Goal: Check status: Verify the current state of an ongoing process or item

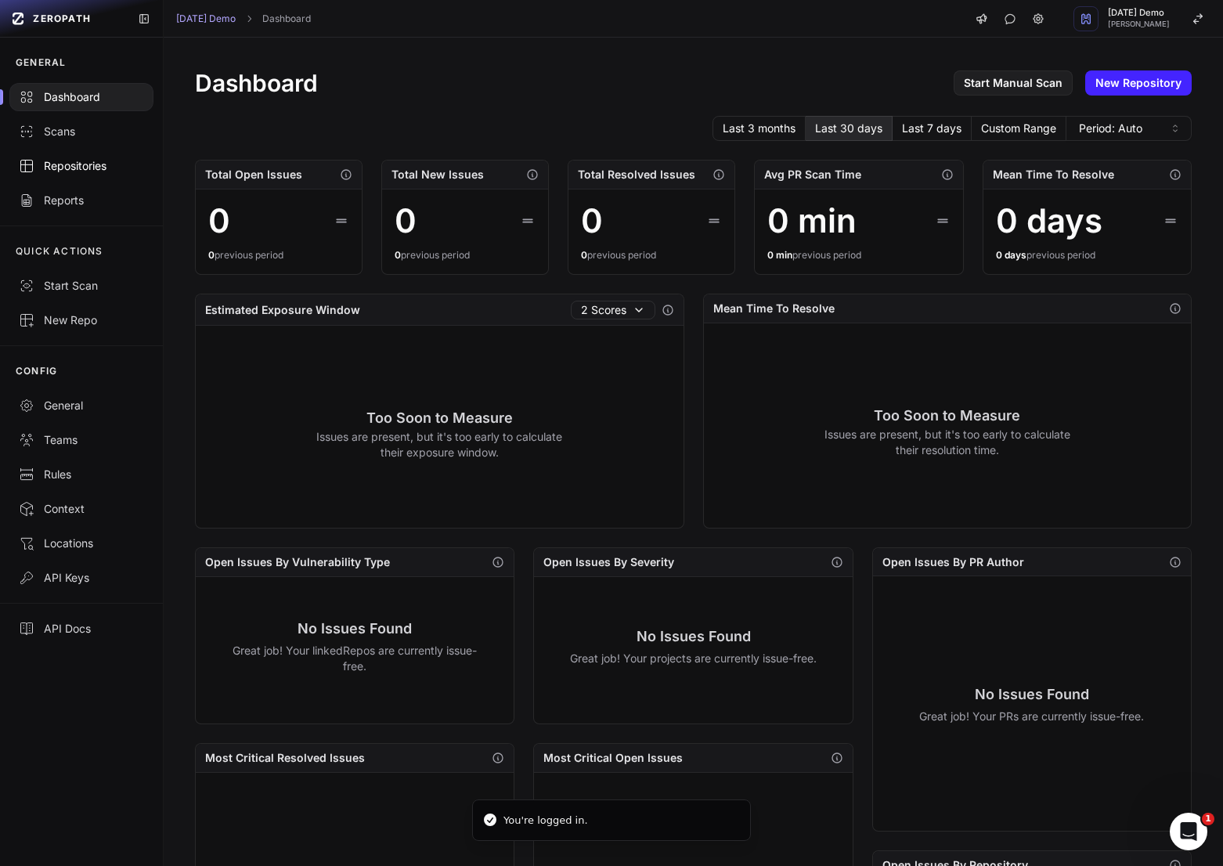
click at [83, 170] on div "Repositories" at bounding box center [81, 166] width 125 height 16
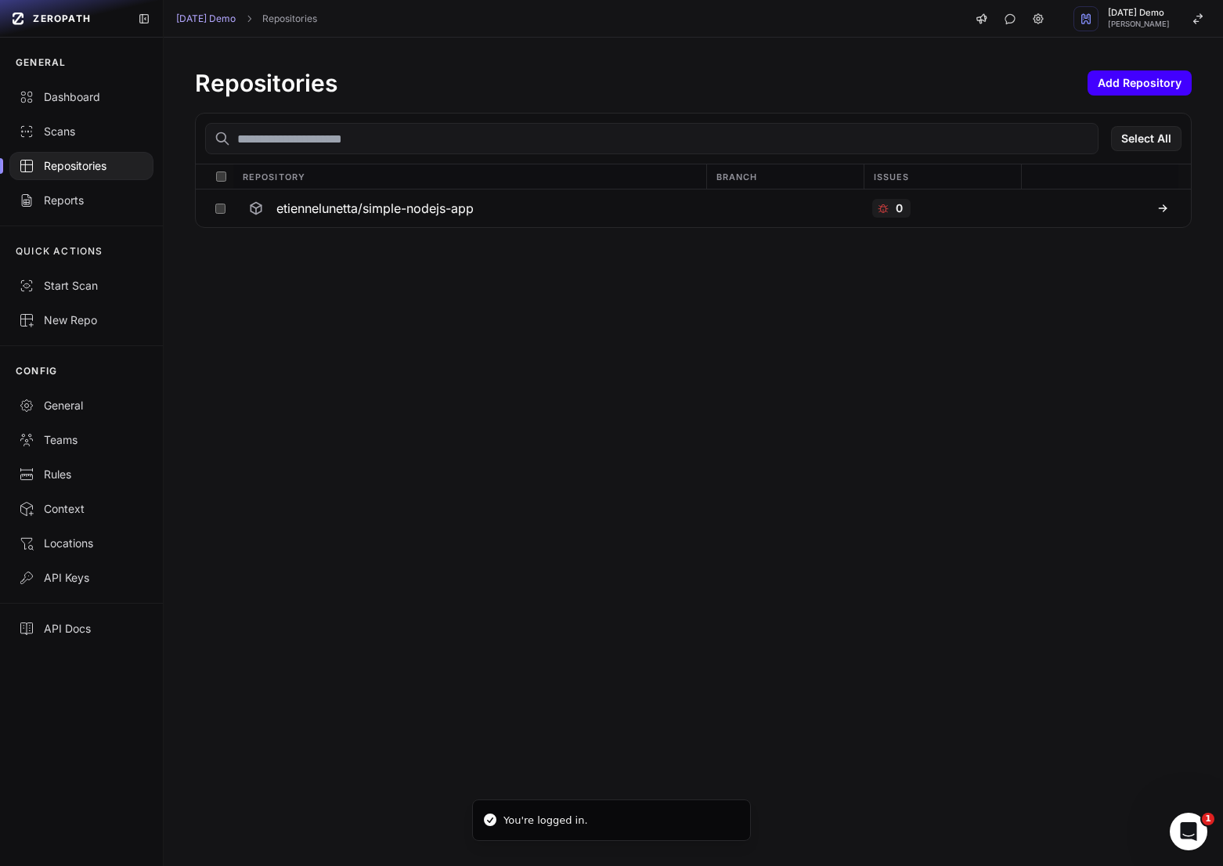
click at [1142, 88] on button "Add Repository" at bounding box center [1140, 82] width 104 height 25
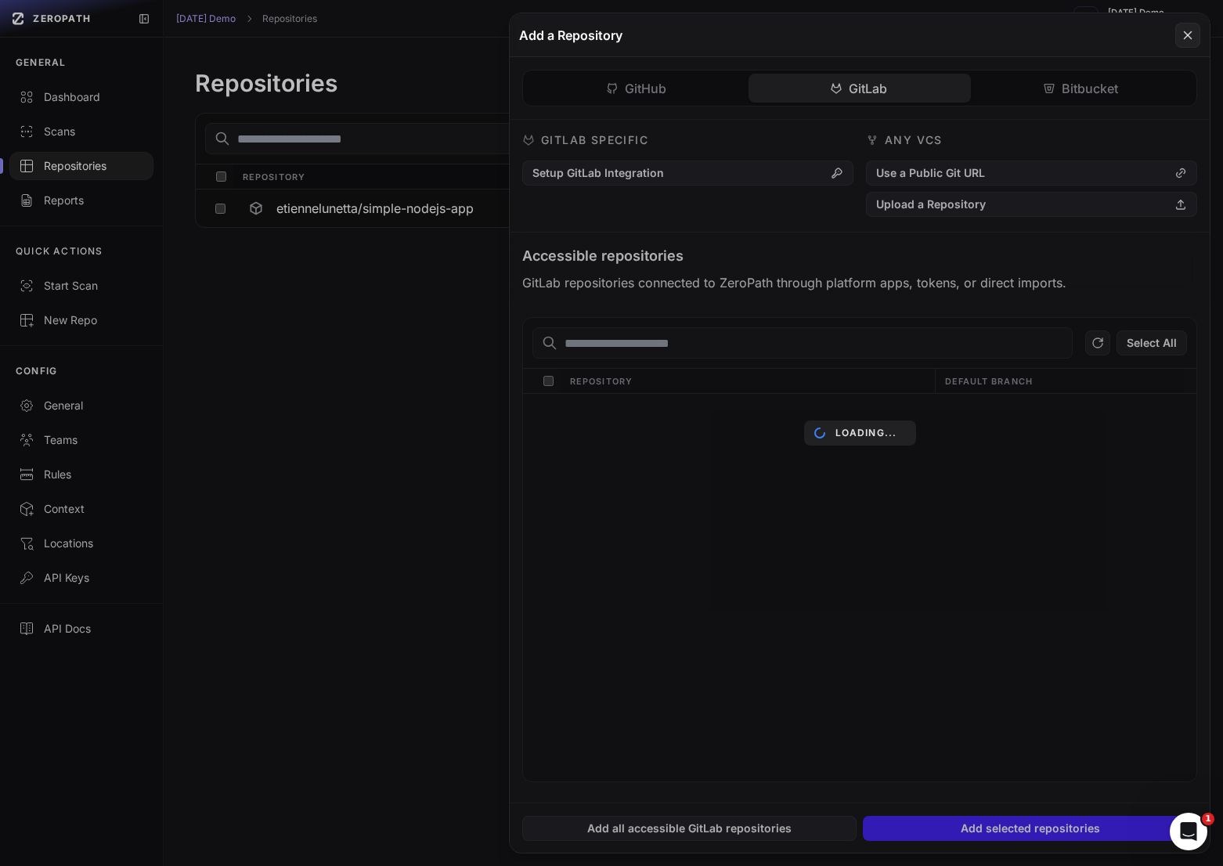
click at [880, 74] on div "GitHub GitLab Bitbucket GitHub Specific Modify Github App Use an Access Token A…" at bounding box center [860, 430] width 700 height 746
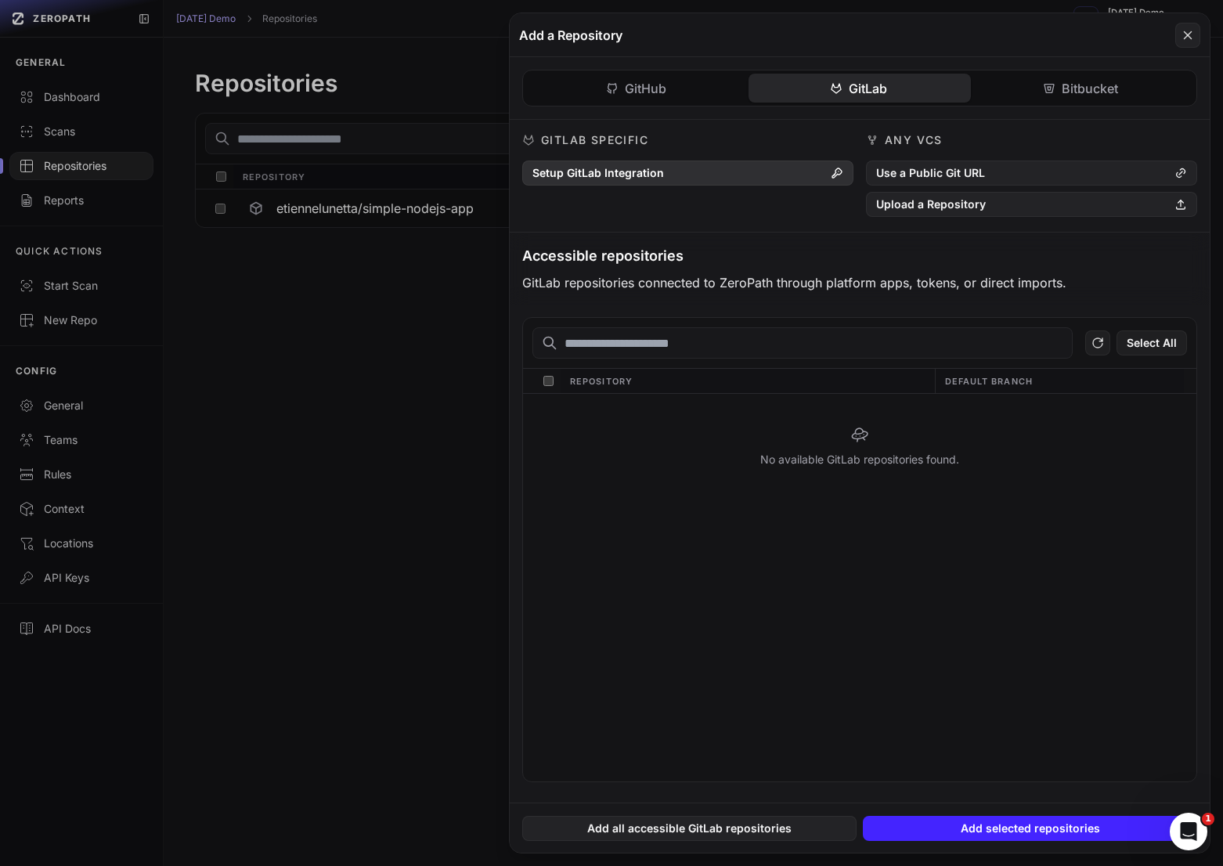
click at [820, 174] on button "Setup GitLab Integration" at bounding box center [687, 173] width 331 height 25
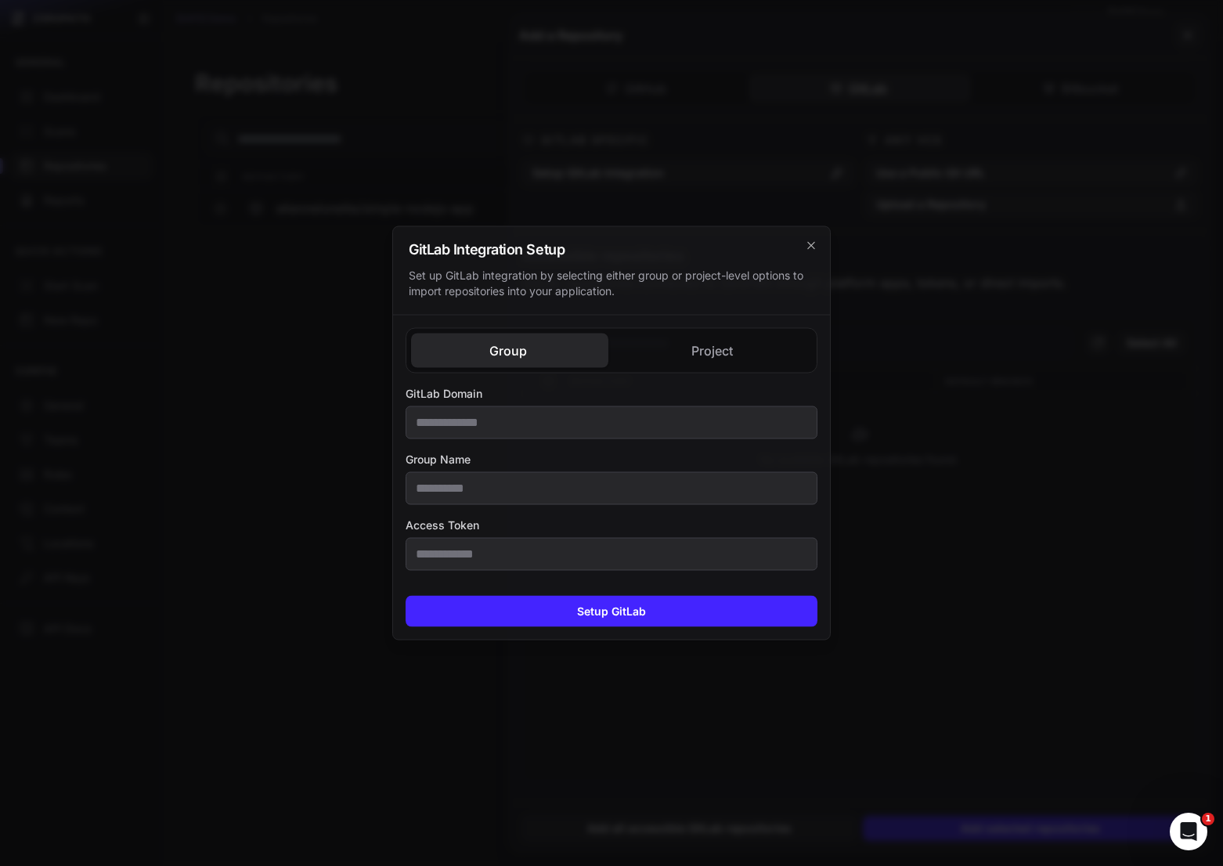
click at [706, 356] on div "Group Project GitLab Domain Group Name Access Token GitLab Domain Access Token" at bounding box center [611, 450] width 437 height 268
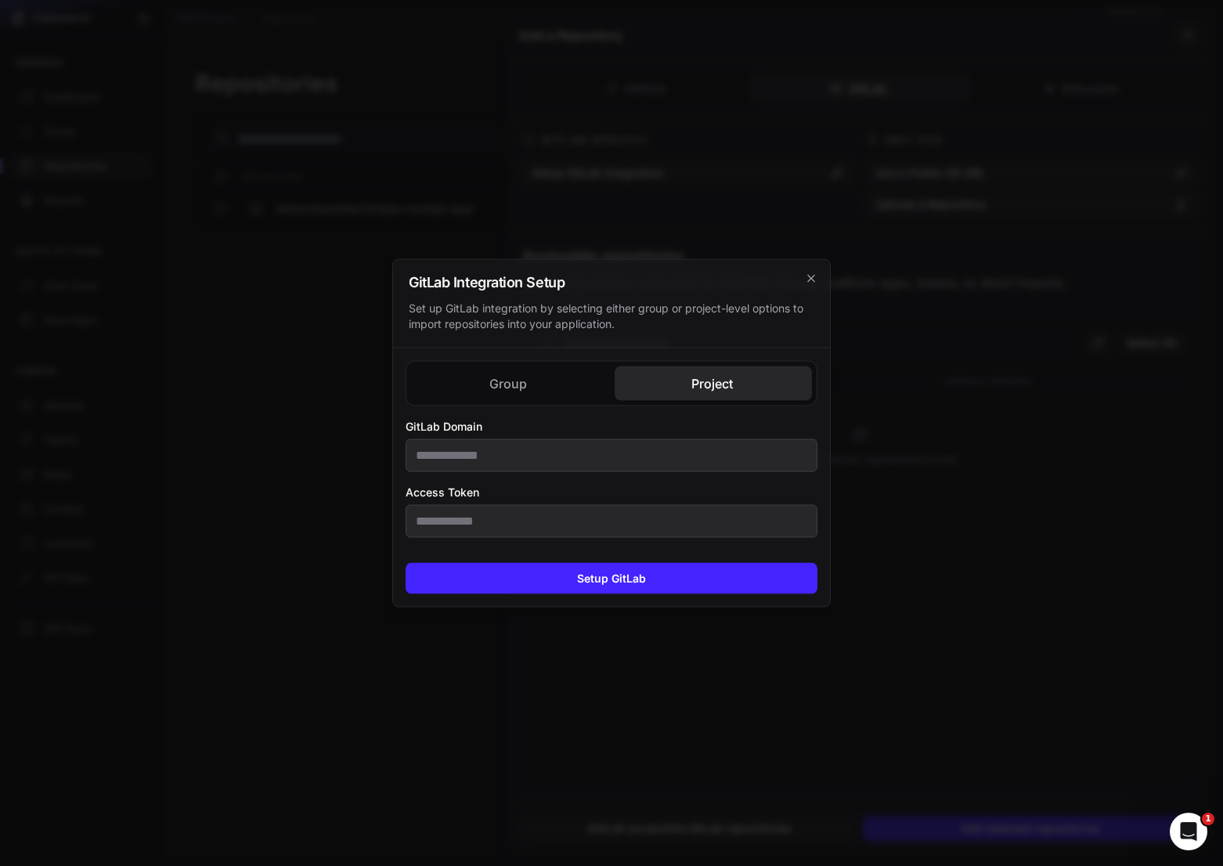
click at [802, 282] on h2 "GitLab Integration Setup" at bounding box center [612, 283] width 406 height 14
click at [820, 279] on div "GitLab Integration Setup Set up GitLab integration by selecting either group or…" at bounding box center [611, 304] width 437 height 89
click at [818, 279] on div "GitLab Integration Setup Set up GitLab integration by selecting either group or…" at bounding box center [611, 304] width 437 height 89
click at [812, 279] on icon "cross 2," at bounding box center [811, 279] width 13 height 13
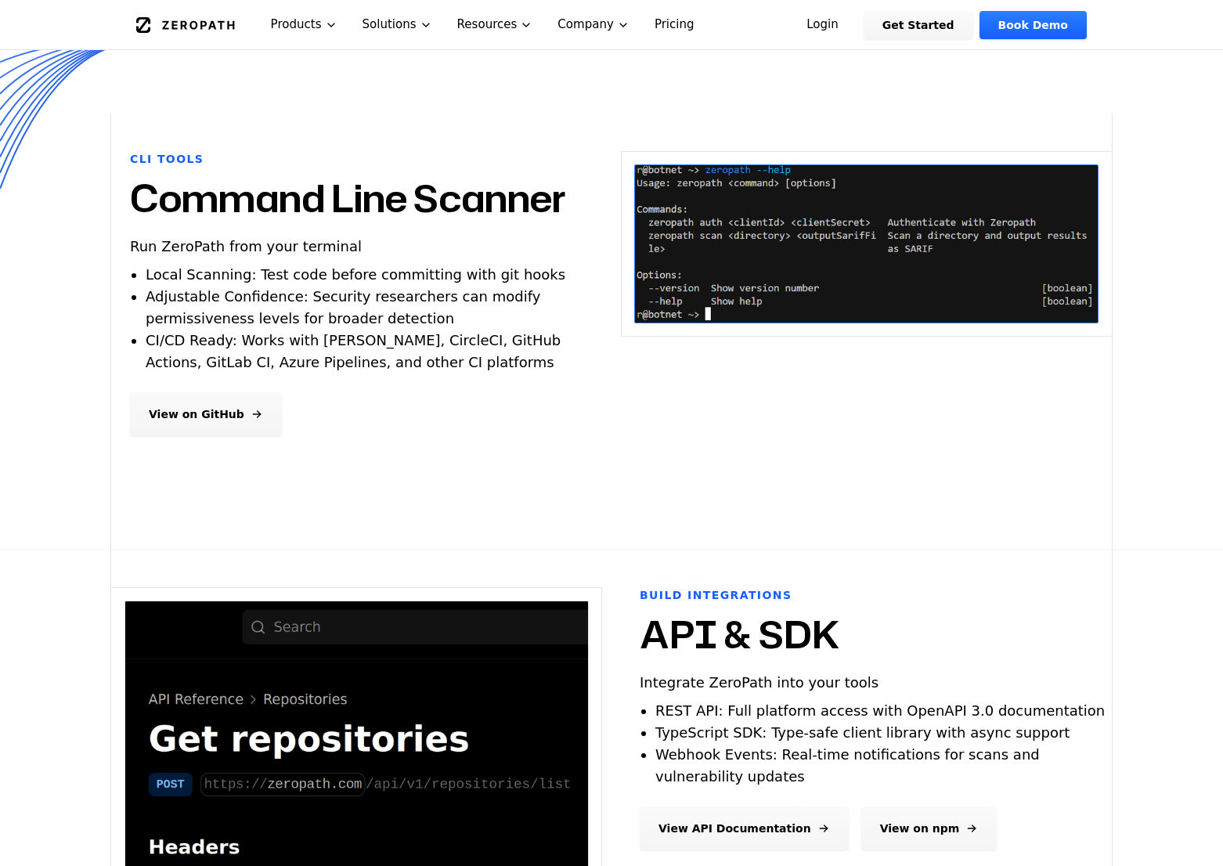
scroll to position [522, 0]
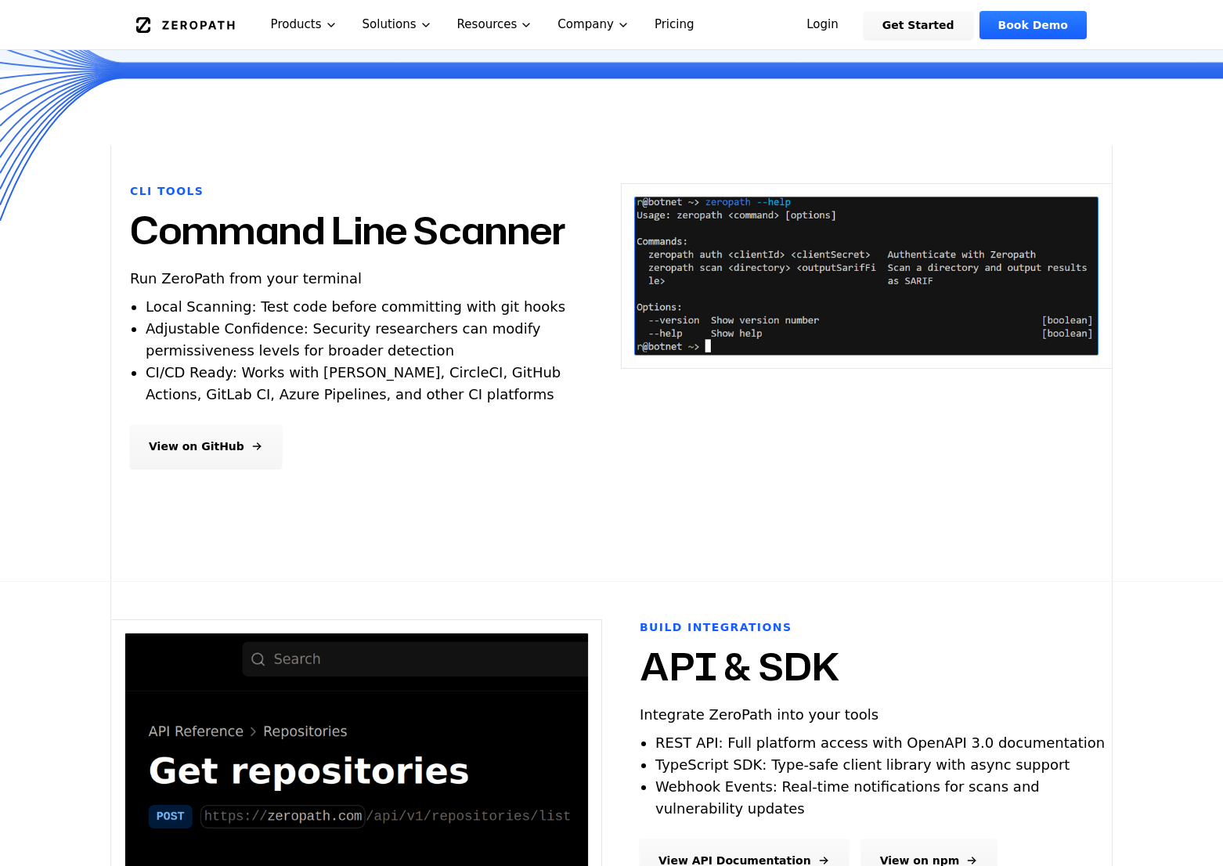
click at [257, 459] on link "View on GitHub" at bounding box center [206, 447] width 152 height 44
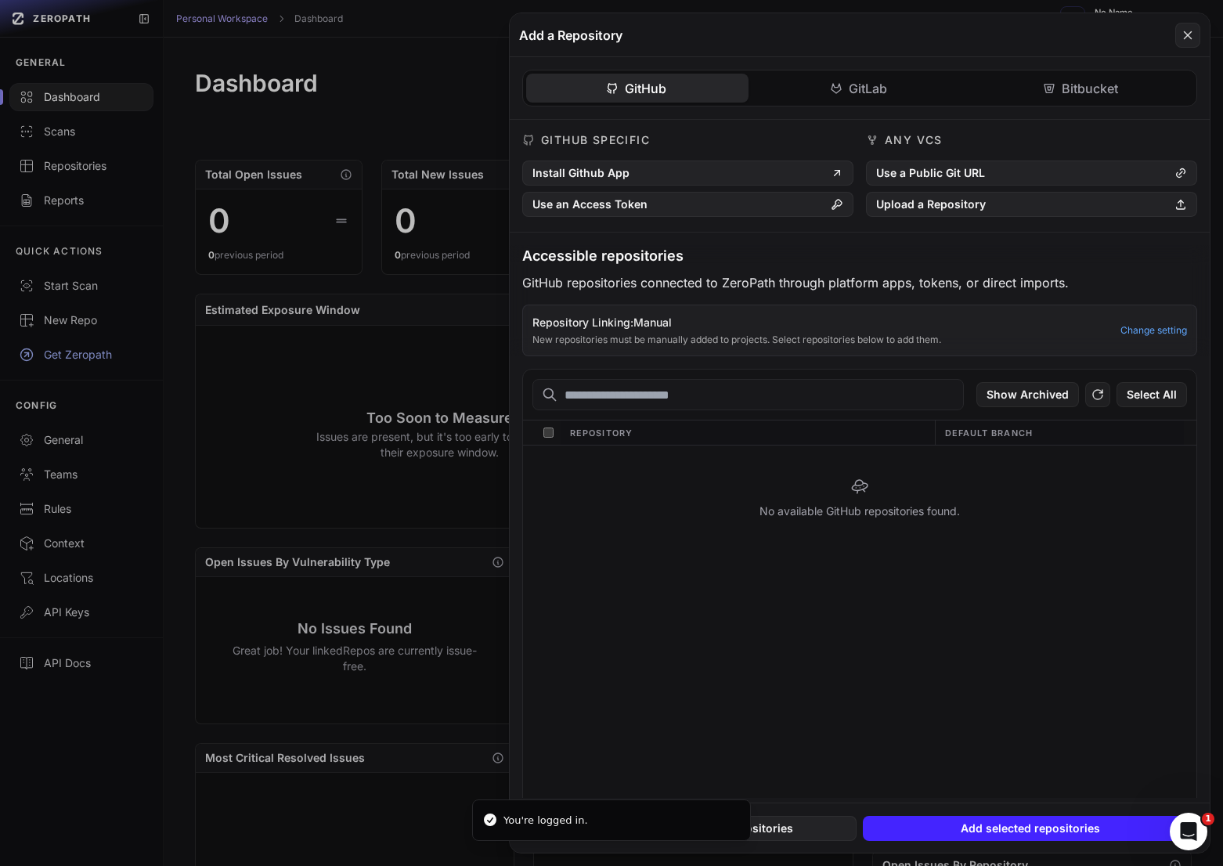
click at [392, 363] on button at bounding box center [611, 433] width 1223 height 866
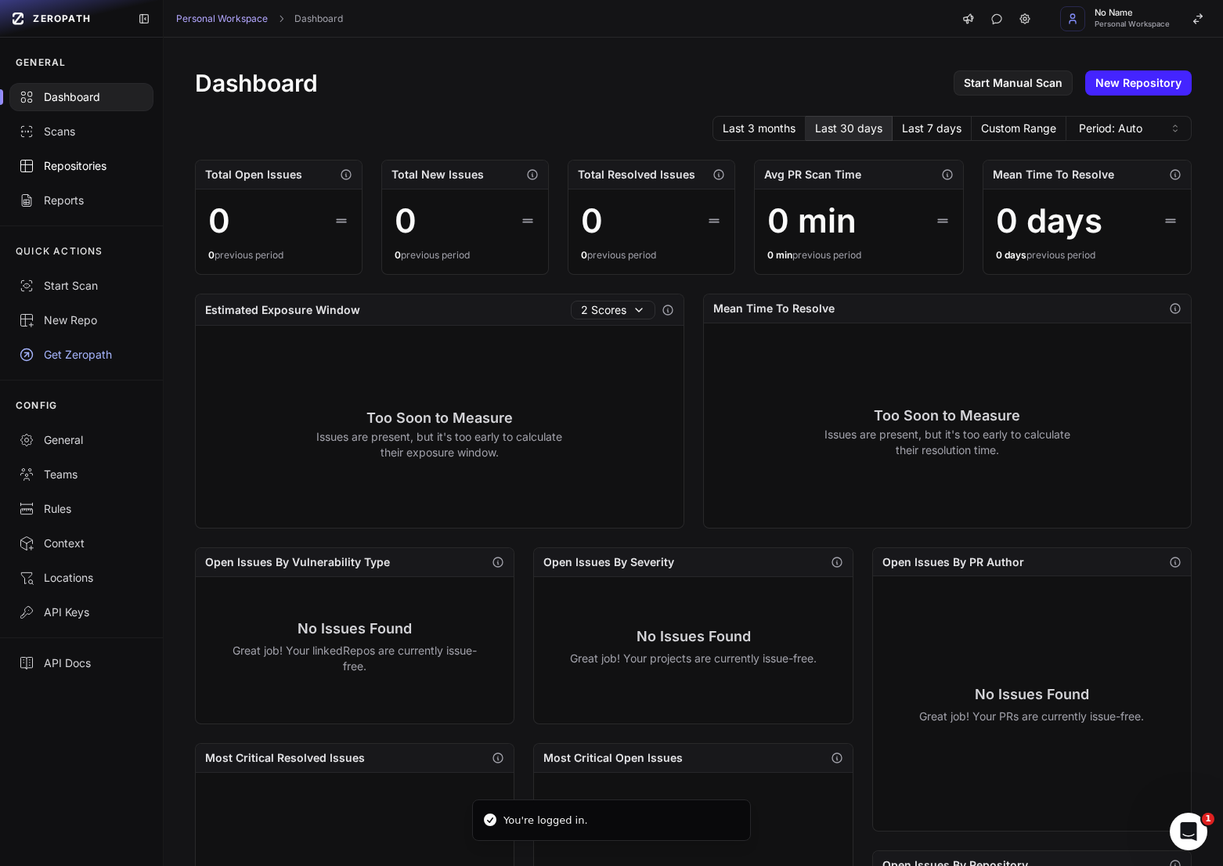
click at [88, 172] on div "Repositories" at bounding box center [81, 166] width 125 height 16
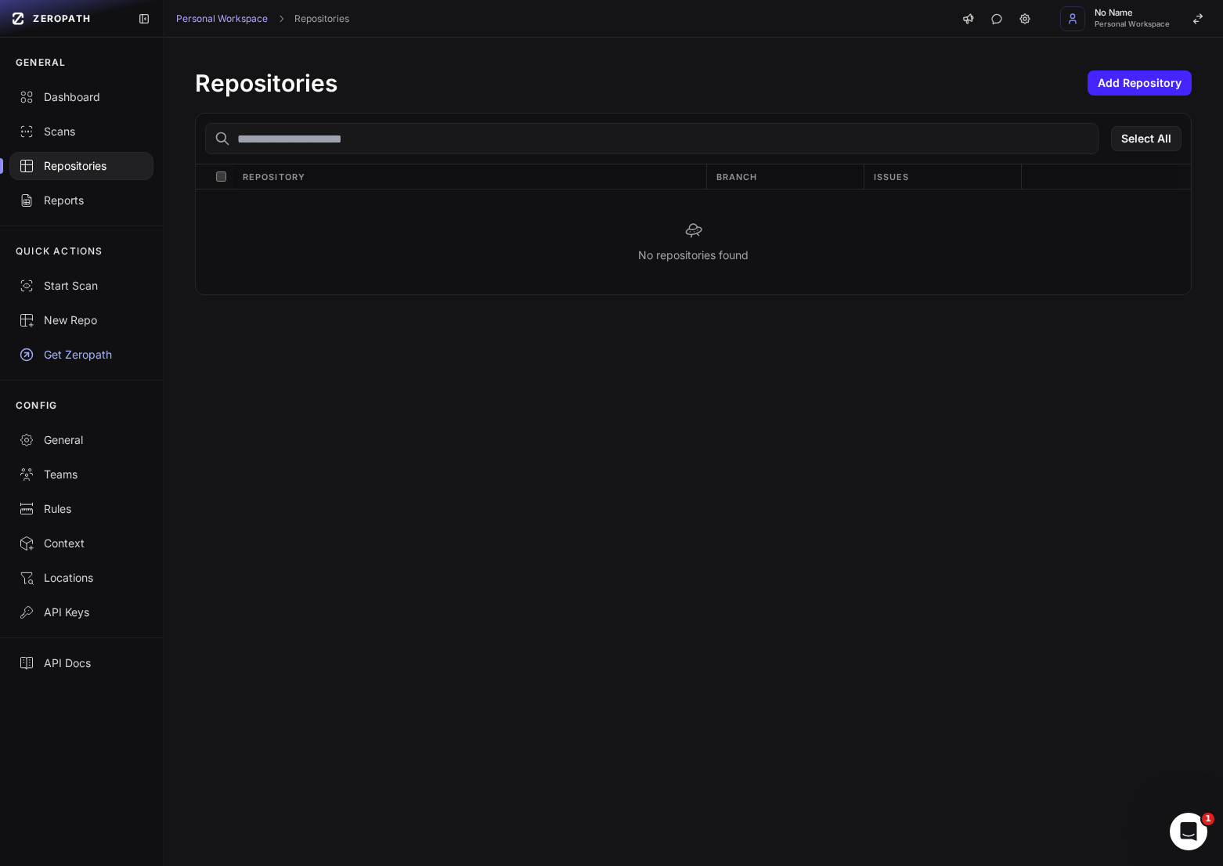
click at [88, 172] on div "Repositories" at bounding box center [81, 166] width 125 height 16
click at [1118, 20] on span "Personal Workspace" at bounding box center [1132, 24] width 75 height 8
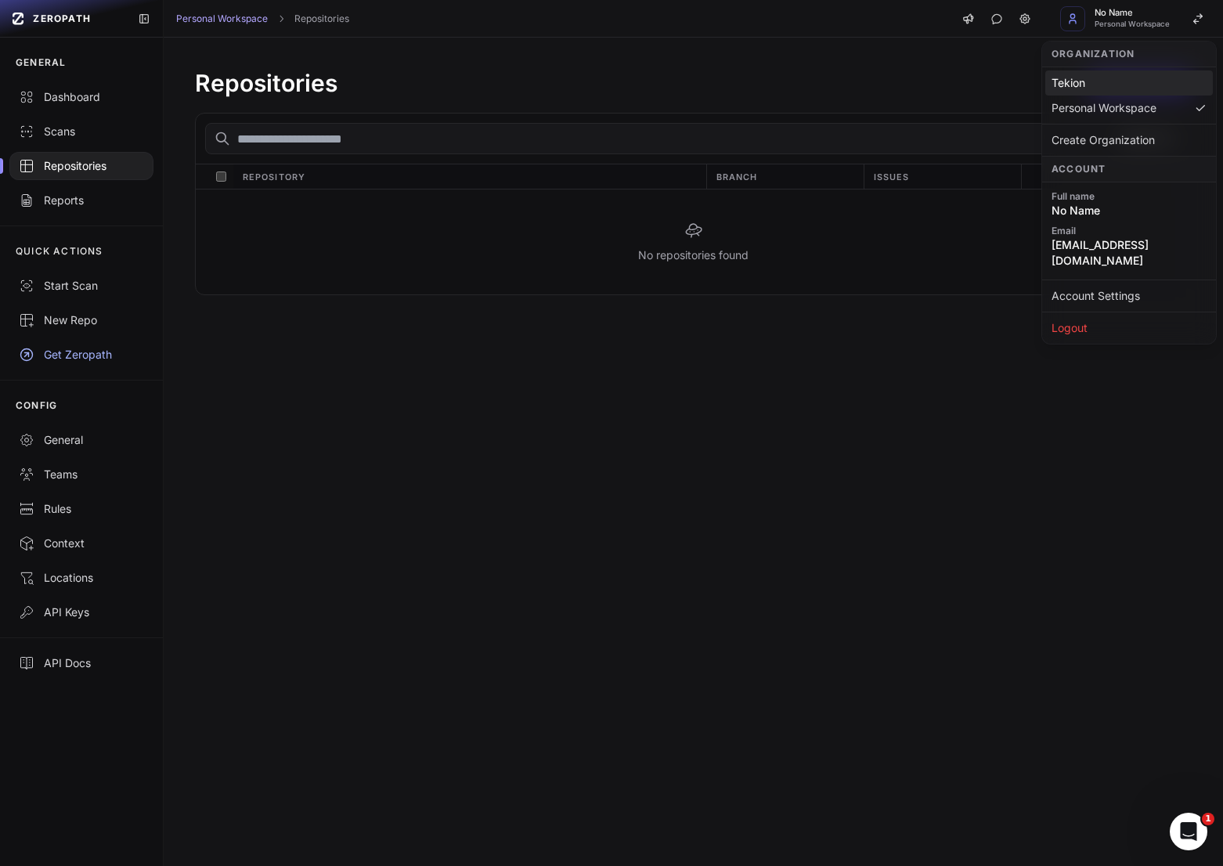
click at [1099, 85] on div "Tekion" at bounding box center [1130, 82] width 168 height 25
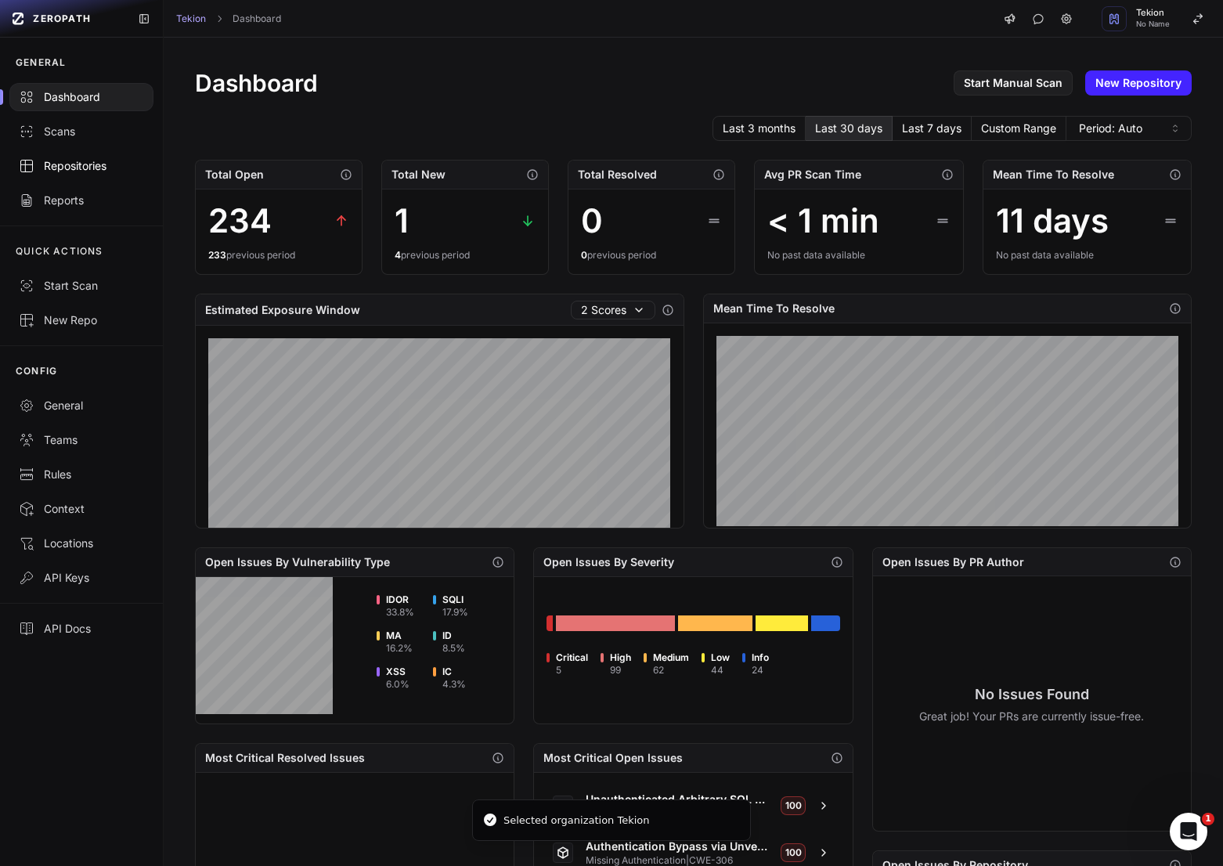
click at [103, 168] on div "Repositories" at bounding box center [81, 166] width 125 height 16
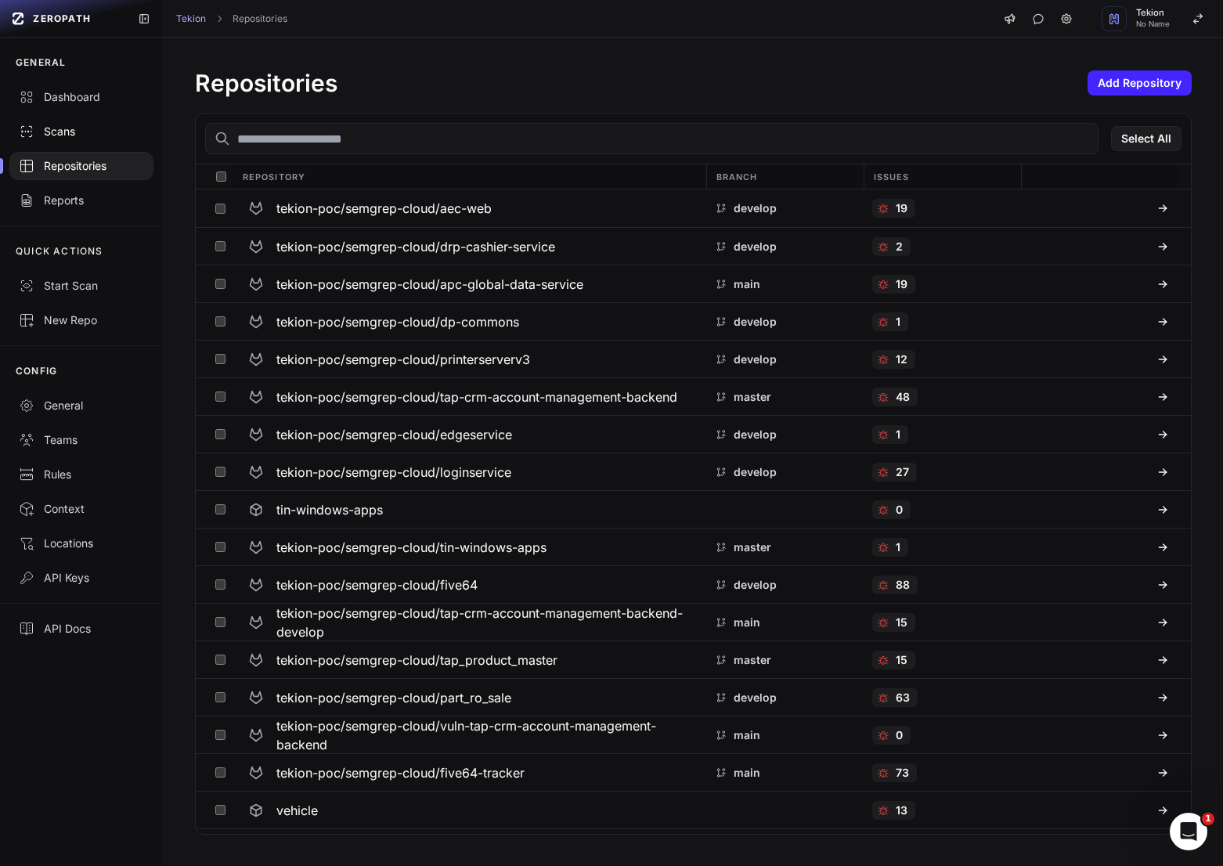
click at [78, 131] on div "Scans" at bounding box center [81, 132] width 125 height 16
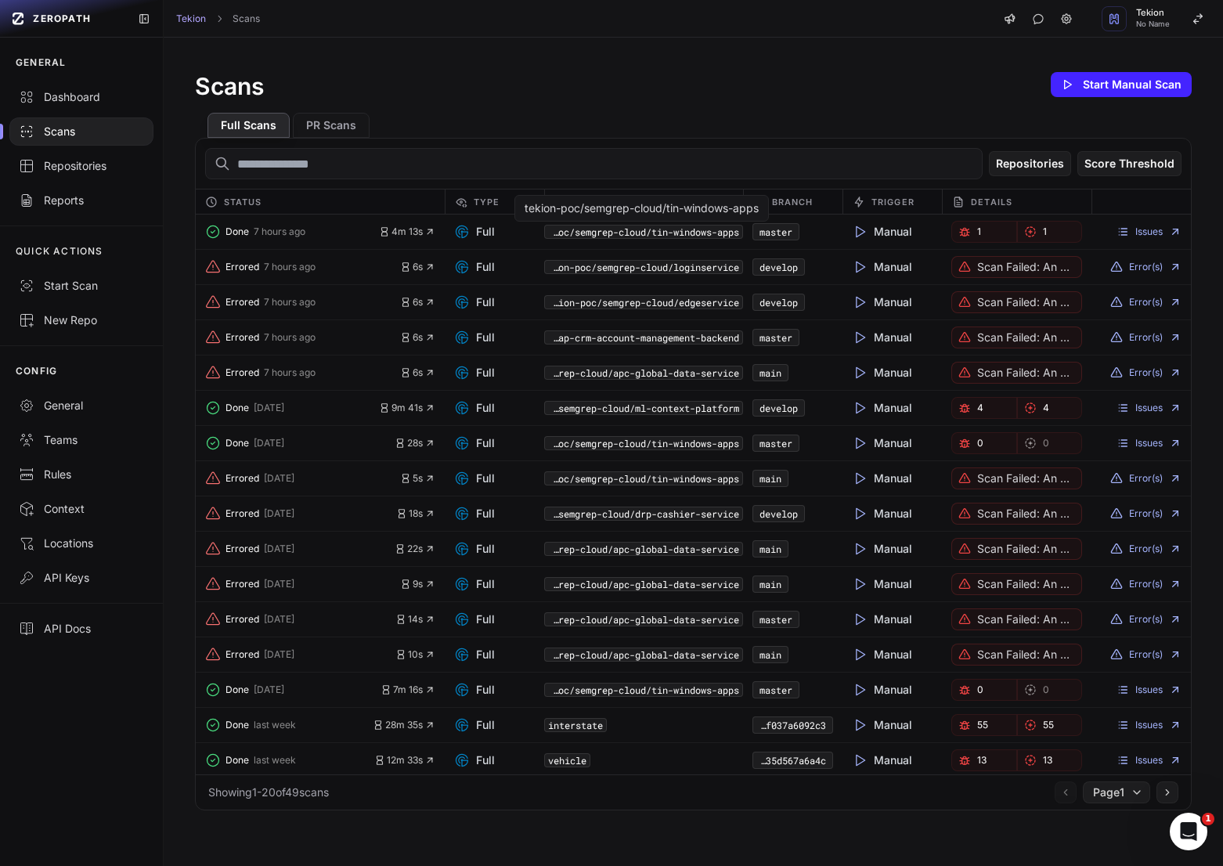
click at [714, 234] on code "tekion-poc/semgrep-cloud/tin-windows-apps" at bounding box center [643, 232] width 199 height 14
drag, startPoint x: 746, startPoint y: 236, endPoint x: 571, endPoint y: 237, distance: 174.7
click at [571, 237] on div "Done 7 hours ago 4m 13s Full tekion-poc/semgrep-cloud/tin-windows-apps master M…" at bounding box center [693, 232] width 995 height 35
copy div "semgrep-cloud/tin-windows-apps"
drag, startPoint x: 747, startPoint y: 269, endPoint x: 672, endPoint y: 269, distance: 75.2
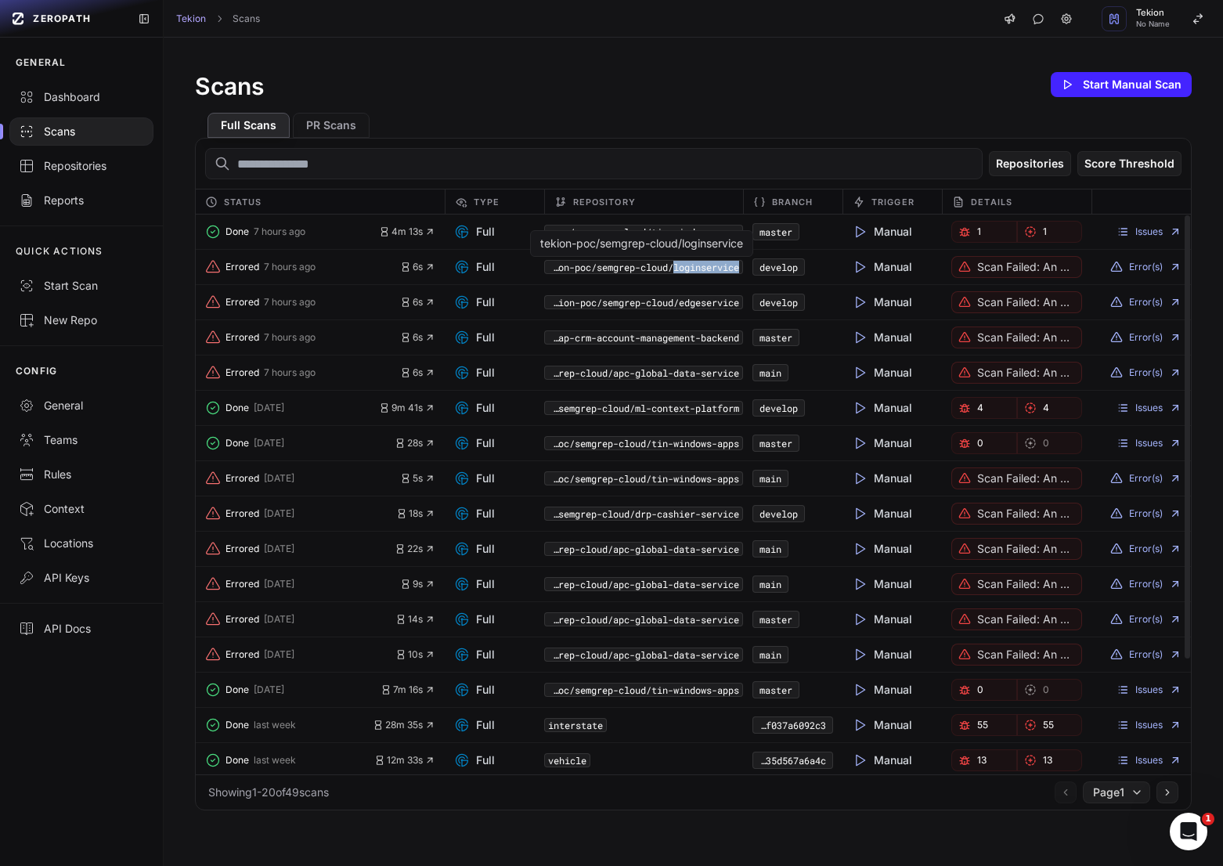
click at [672, 320] on div "Errored 7 hours ago 6s Full tekion-poc/semgrep-cloud/loginservice develop Manua…" at bounding box center [693, 337] width 995 height 35
copy div "loginservice"
click at [726, 229] on code "tekion-poc/semgrep-cloud/tin-windows-apps" at bounding box center [643, 232] width 199 height 14
drag, startPoint x: 747, startPoint y: 237, endPoint x: 649, endPoint y: 236, distance: 98.7
click at [649, 236] on div "Done 7 hours ago 4m 13s Full tekion-poc/semgrep-cloud/tin-windows-apps master M…" at bounding box center [693, 232] width 995 height 35
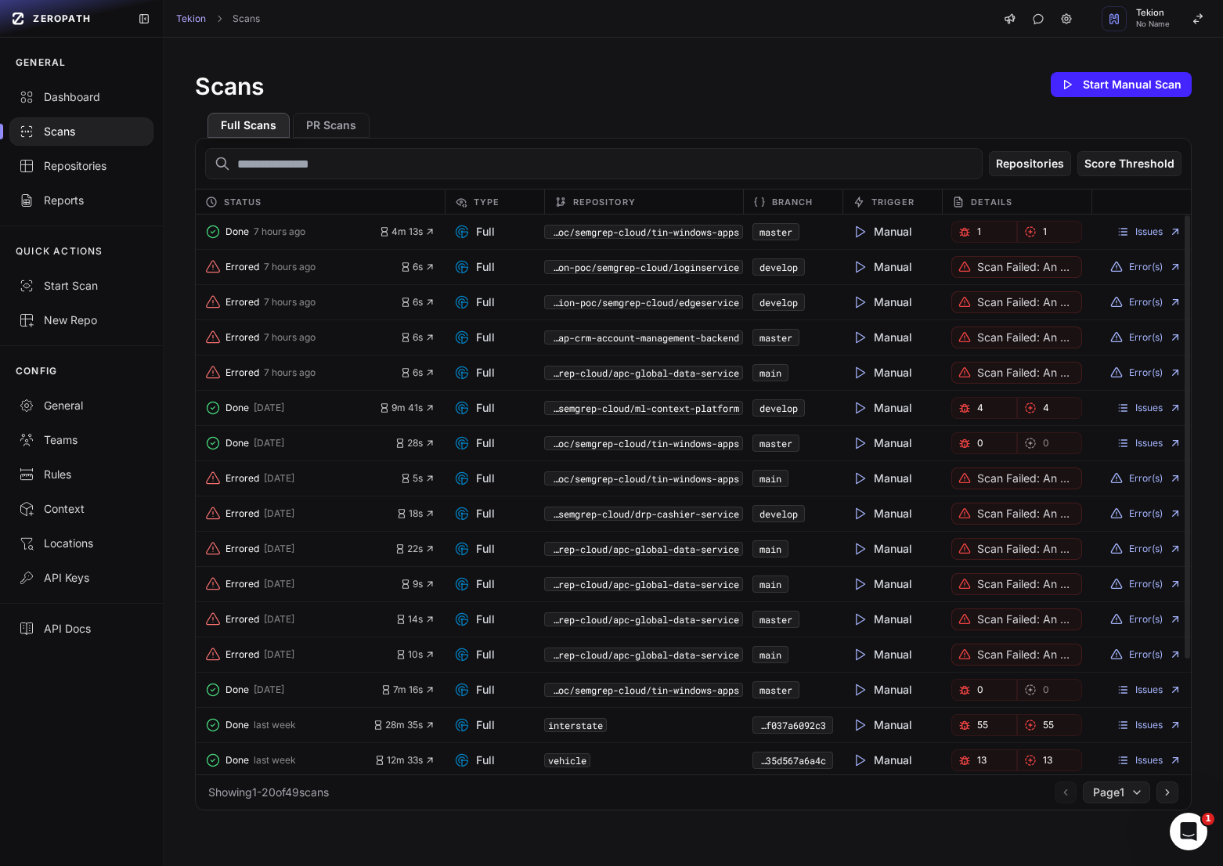
click at [352, 106] on div "Full Scans PR Scans" at bounding box center [693, 119] width 997 height 38
click at [352, 118] on button "PR Scans" at bounding box center [331, 125] width 77 height 25
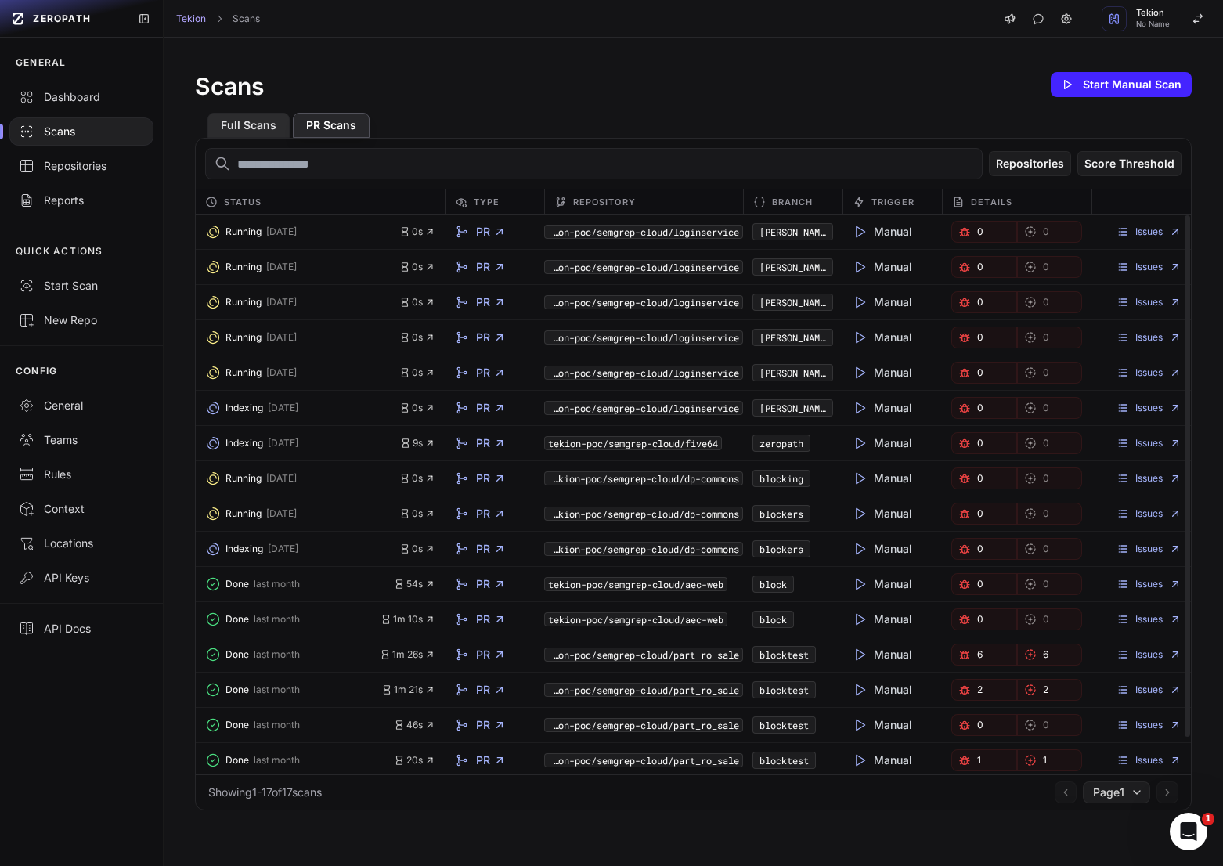
click at [238, 128] on button "Full Scans" at bounding box center [249, 125] width 82 height 25
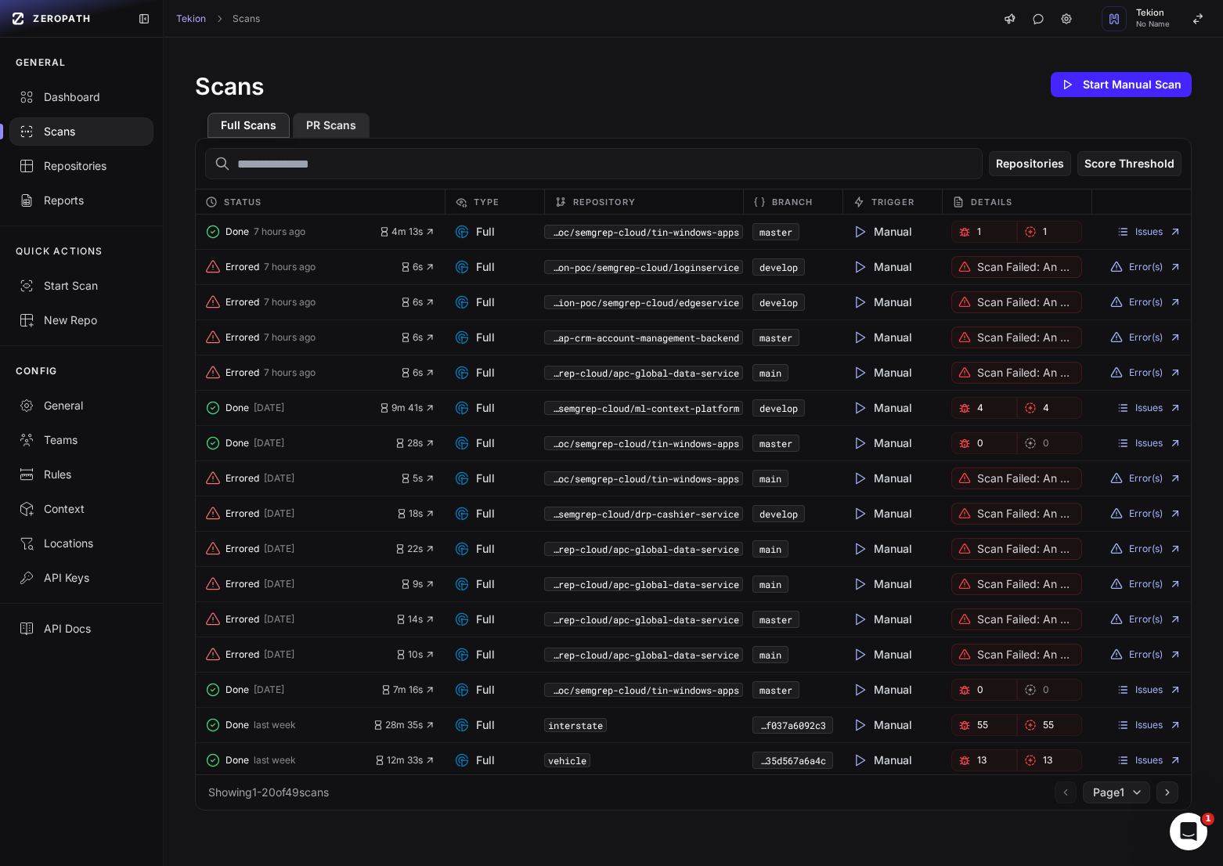
click at [300, 126] on button "PR Scans" at bounding box center [331, 125] width 77 height 25
